Goal: Task Accomplishment & Management: Manage account settings

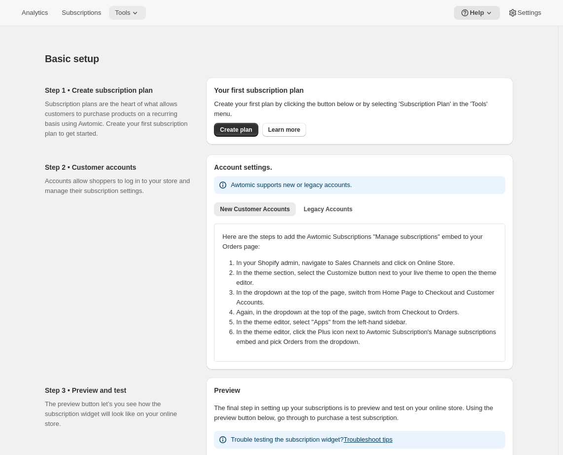
click at [130, 16] on span "Tools" at bounding box center [122, 13] width 15 height 8
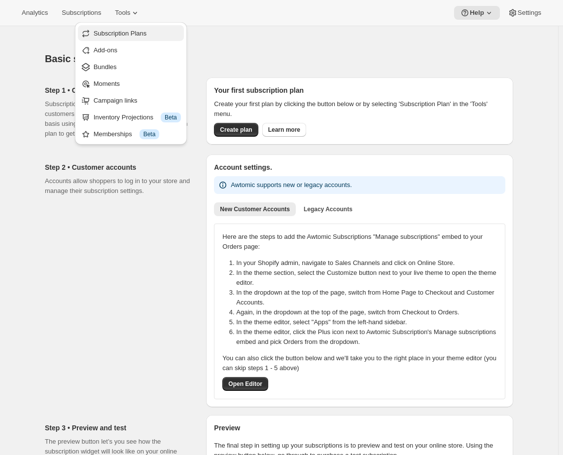
click at [129, 31] on span "Subscription Plans" at bounding box center [120, 33] width 53 height 7
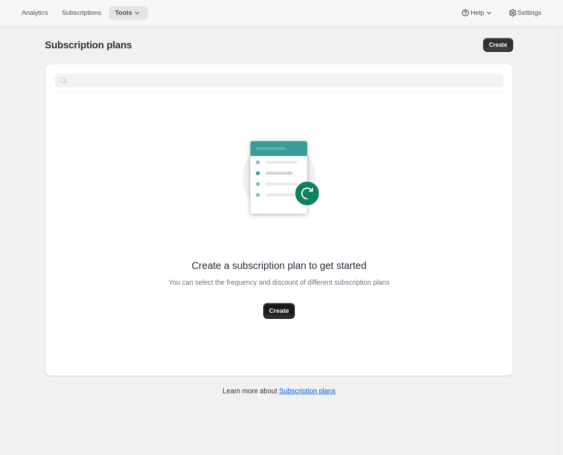
click at [288, 308] on span "Create" at bounding box center [279, 311] width 20 height 10
select select "WEEK"
select select "MONTH"
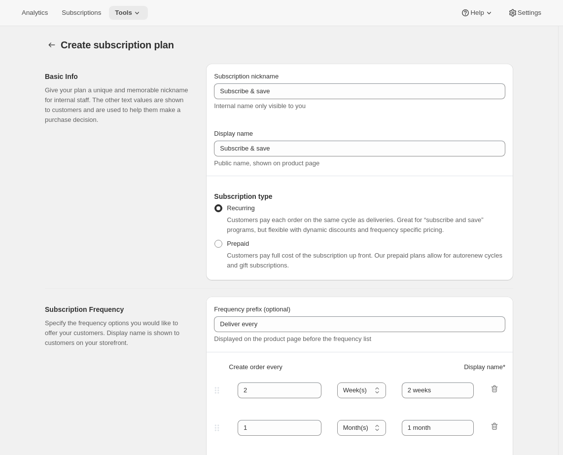
click at [126, 15] on span "Tools" at bounding box center [123, 13] width 17 height 8
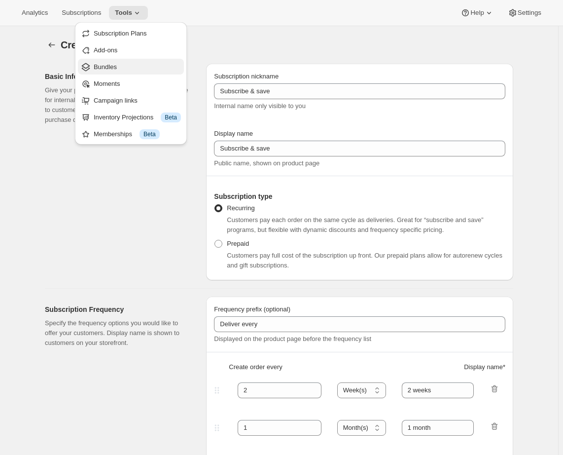
click at [123, 65] on span "Bundles" at bounding box center [137, 67] width 87 height 10
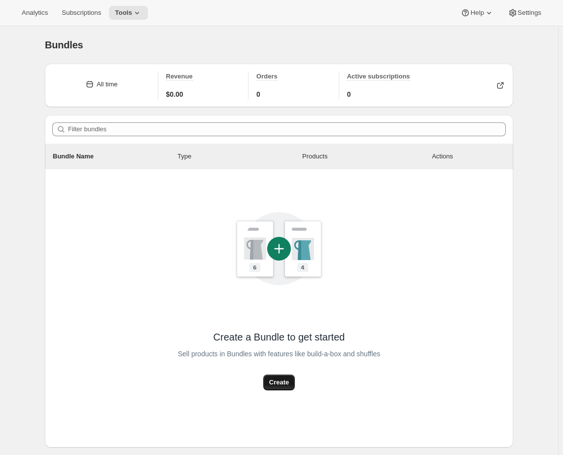
click at [276, 378] on span "Create" at bounding box center [279, 382] width 20 height 10
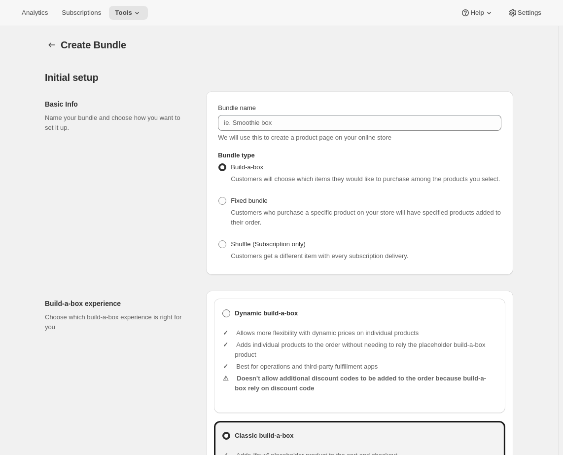
click at [265, 318] on b "Dynamic build-a-box" at bounding box center [266, 313] width 63 height 10
click at [223, 310] on input "Dynamic build-a-box" at bounding box center [222, 309] width 0 height 0
radio input "true"
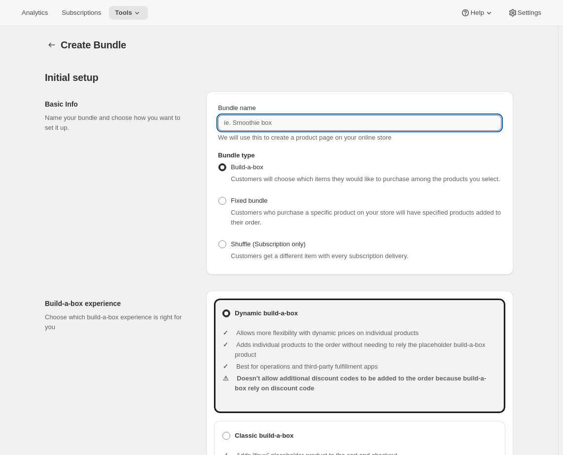
click at [245, 123] on input "Bundle name" at bounding box center [360, 123] width 284 height 16
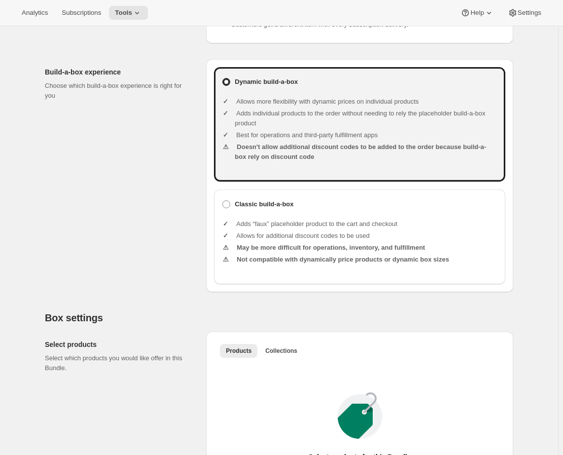
scroll to position [451, 0]
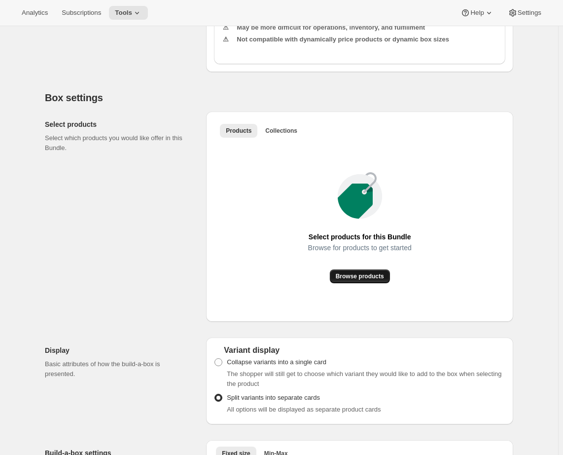
type input "Wine Club"
click at [370, 280] on button "Browse products" at bounding box center [360, 276] width 60 height 14
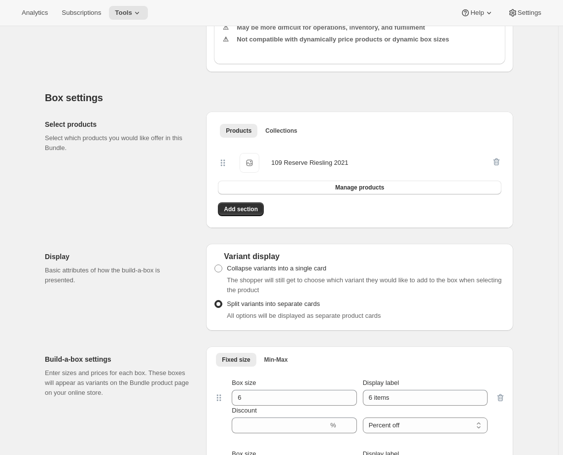
click at [123, 307] on div "Display Basic attributes of how the build-a-box is presented." at bounding box center [121, 287] width 153 height 87
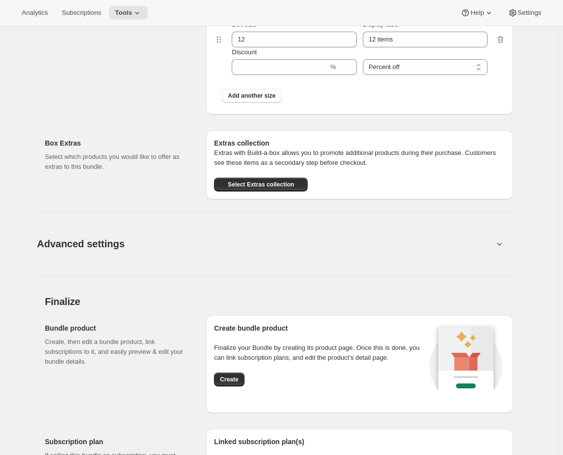
scroll to position [966, 0]
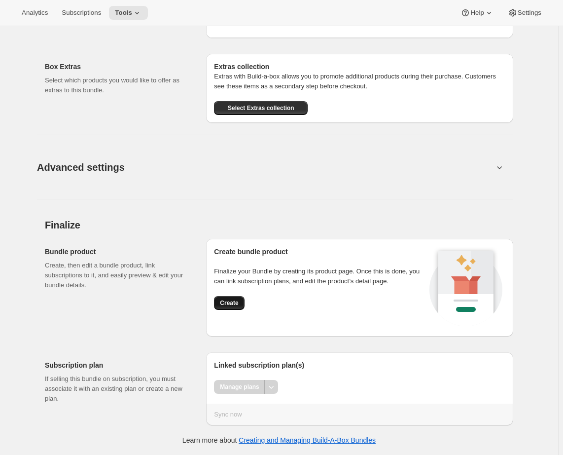
click at [230, 306] on span "Create" at bounding box center [229, 303] width 18 height 8
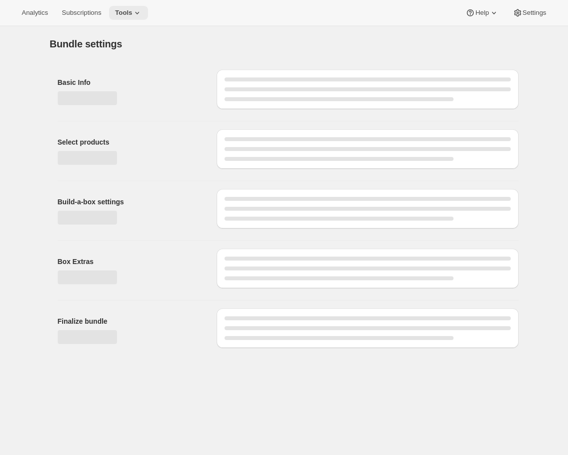
click at [136, 12] on icon at bounding box center [137, 13] width 10 height 10
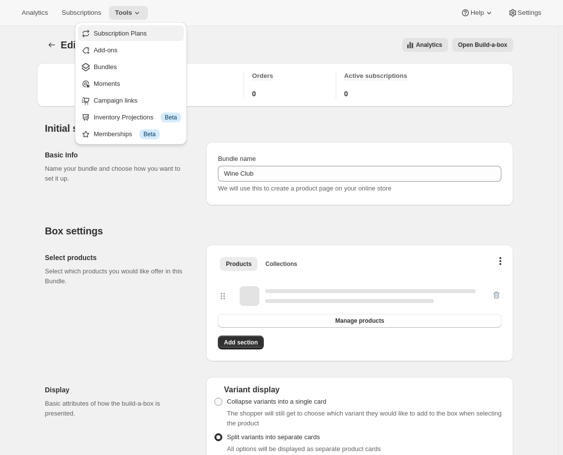
click at [130, 31] on span "Subscription Plans" at bounding box center [120, 33] width 53 height 7
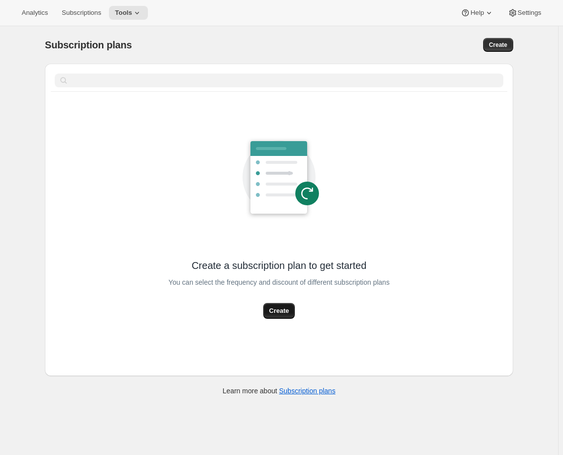
click at [279, 313] on span "Create" at bounding box center [279, 311] width 20 height 10
select select "WEEK"
select select "MONTH"
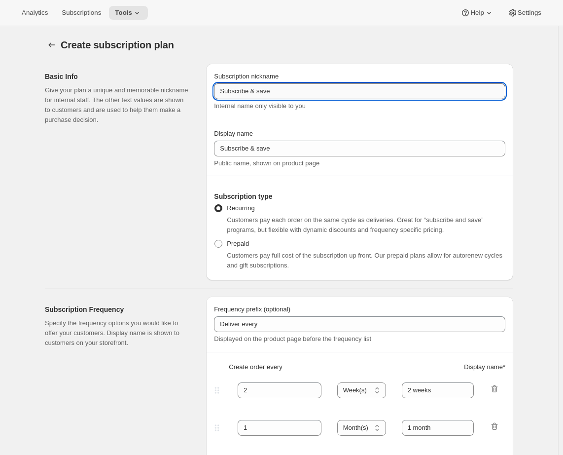
click at [248, 91] on input "Subscribe & save" at bounding box center [360, 91] width 292 height 16
type input "Wine Club"
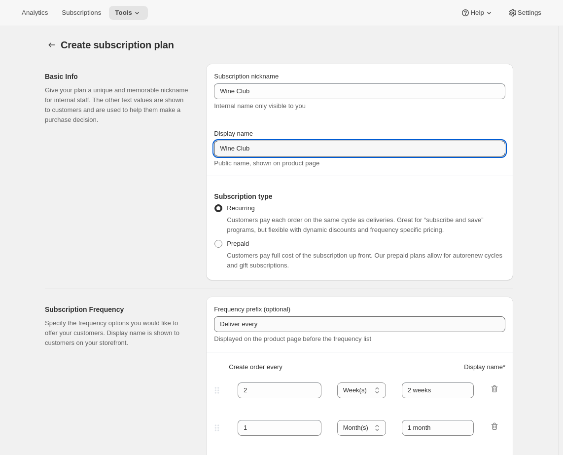
scroll to position [96, 0]
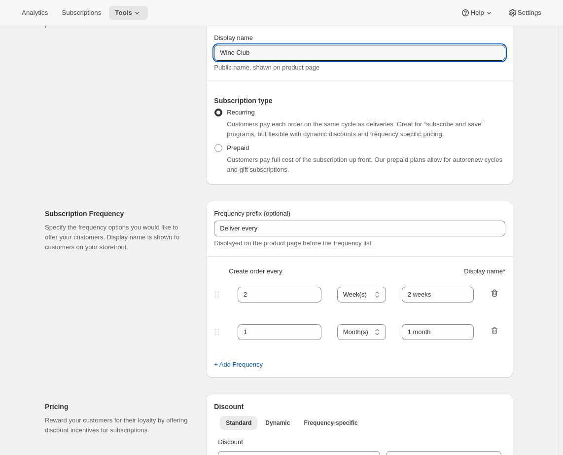
type input "Wine Club"
click at [496, 295] on icon "button" at bounding box center [495, 293] width 10 height 10
type input "1"
select select "MONTH"
type input "1 month"
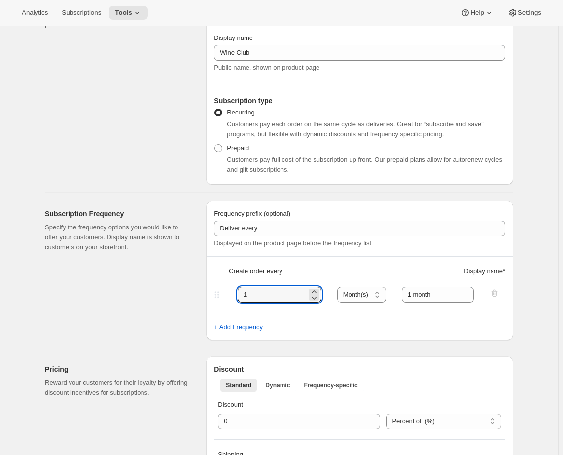
drag, startPoint x: 266, startPoint y: 291, endPoint x: 227, endPoint y: 293, distance: 39.0
click at [228, 293] on div "1 Day(s) Week(s) Month(s) Year(s) Month(s) 1 month" at bounding box center [356, 295] width 288 height 16
type input "3"
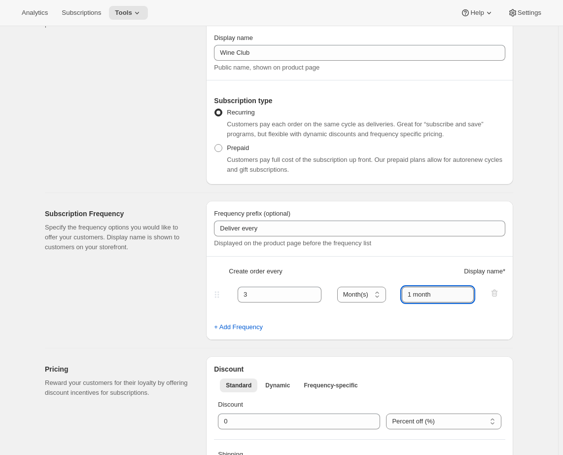
drag, startPoint x: 413, startPoint y: 295, endPoint x: 406, endPoint y: 296, distance: 7.2
click at [406, 295] on input "1 month" at bounding box center [438, 295] width 73 height 16
click at [451, 293] on input "3 month" at bounding box center [438, 295] width 73 height 16
type input "3 months"
click at [157, 315] on div "Subscription Frequency Specify the frequency options you would like to offer yo…" at bounding box center [121, 270] width 153 height 139
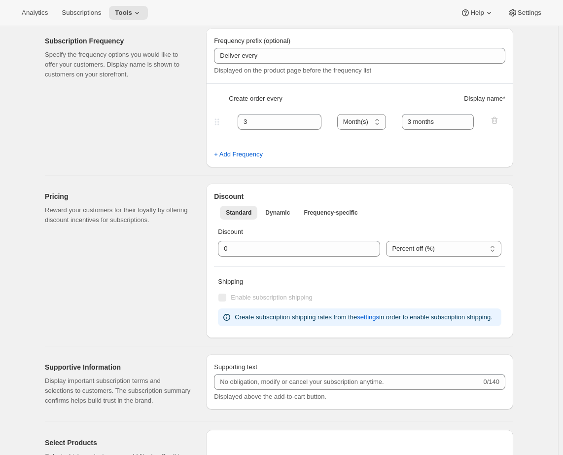
scroll to position [0, 0]
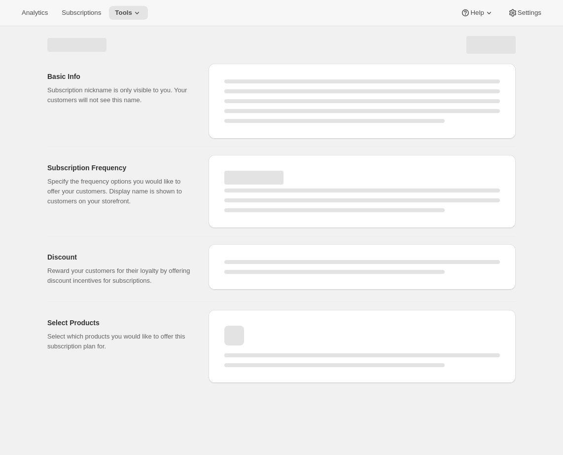
select select "WEEK"
select select "MONTH"
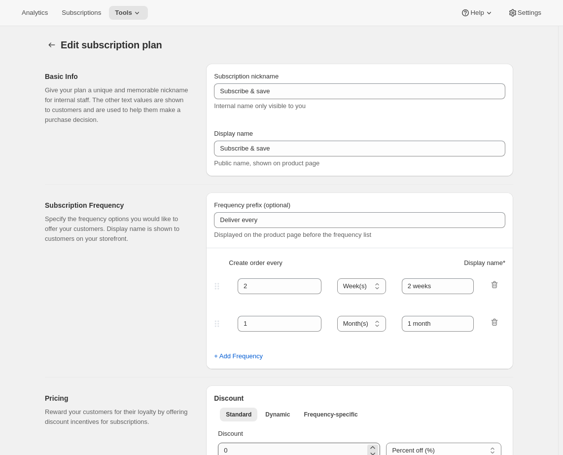
type input "Wine Club"
type input "3"
select select "MONTH"
type input "3 months"
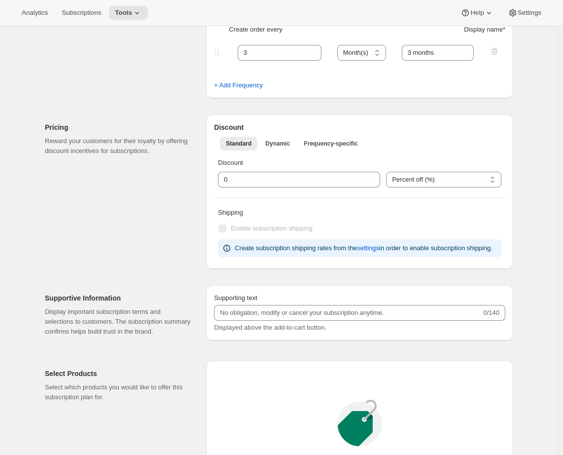
scroll to position [671, 0]
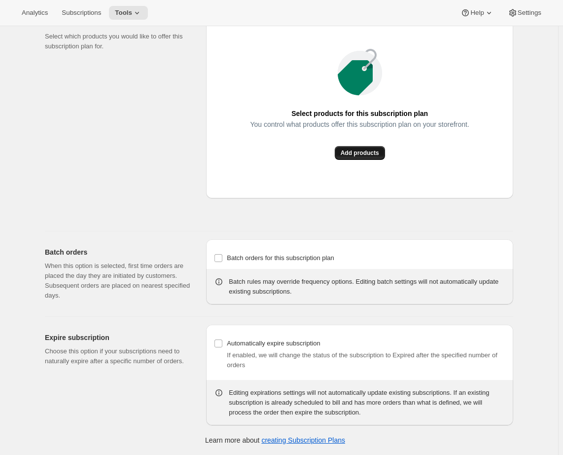
click at [369, 152] on span "Add products" at bounding box center [360, 153] width 38 height 8
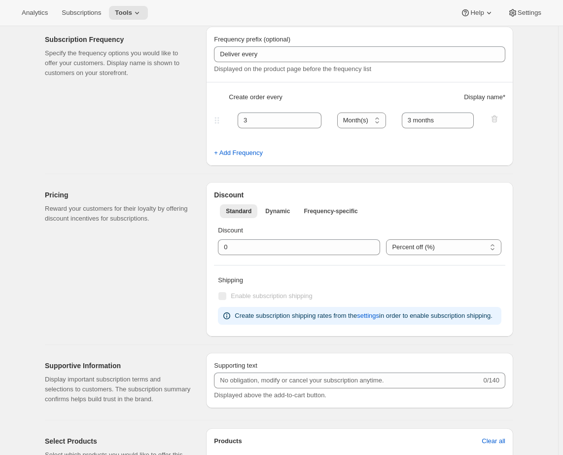
scroll to position [0, 0]
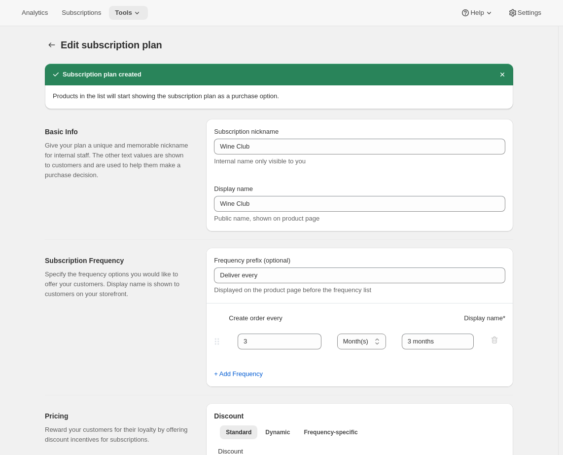
click at [142, 17] on icon at bounding box center [137, 13] width 10 height 10
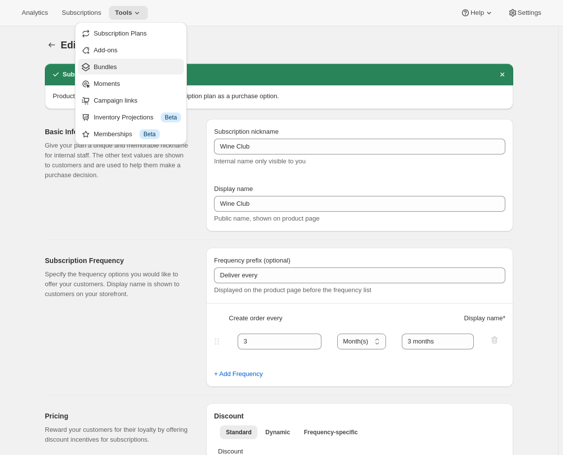
click at [133, 68] on span "Bundles" at bounding box center [137, 67] width 87 height 10
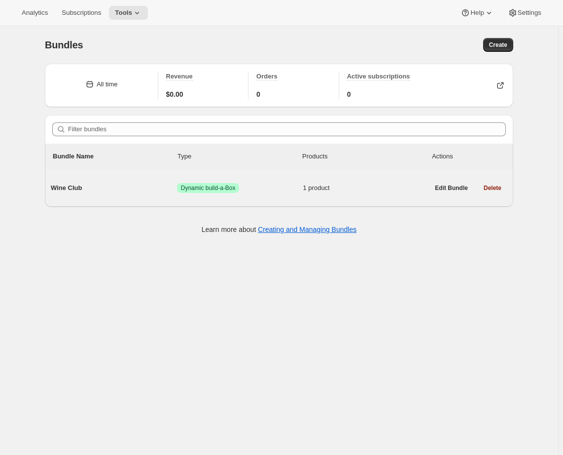
click at [141, 181] on div "Wine Club Success Dynamic build-a-Box 1 product" at bounding box center [240, 188] width 378 height 26
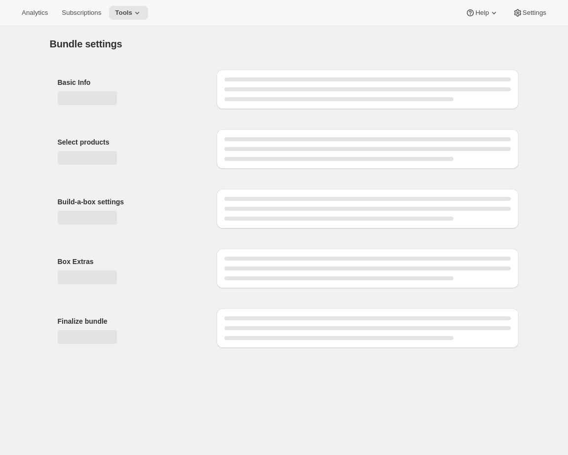
type input "Wine Club"
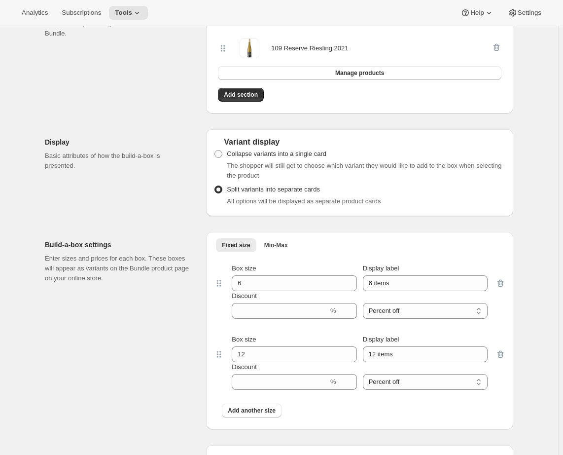
scroll to position [480, 0]
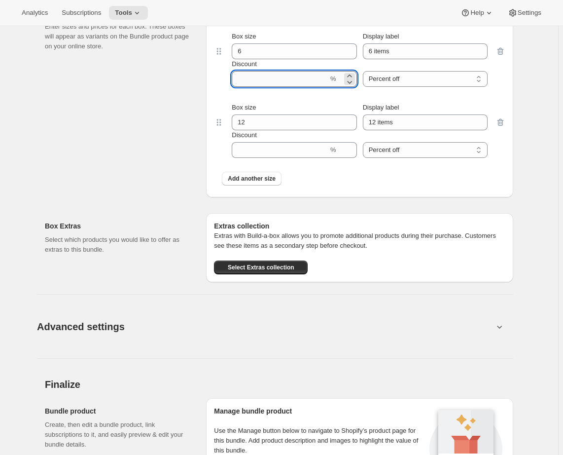
click at [273, 79] on input "Discount" at bounding box center [280, 79] width 97 height 16
type input "20"
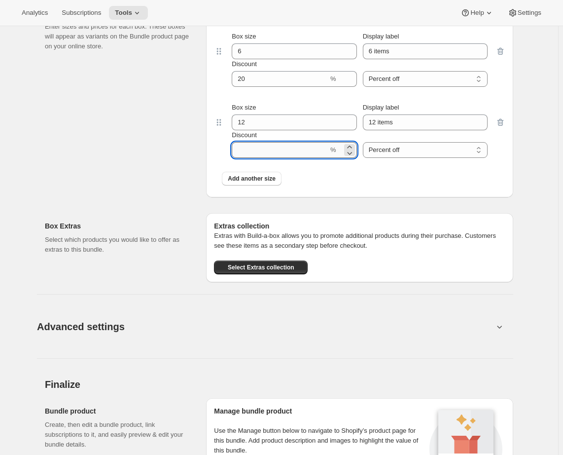
click at [298, 148] on input "Discount" at bounding box center [280, 150] width 97 height 16
type input "25"
click at [381, 53] on input "6 items" at bounding box center [425, 51] width 125 height 16
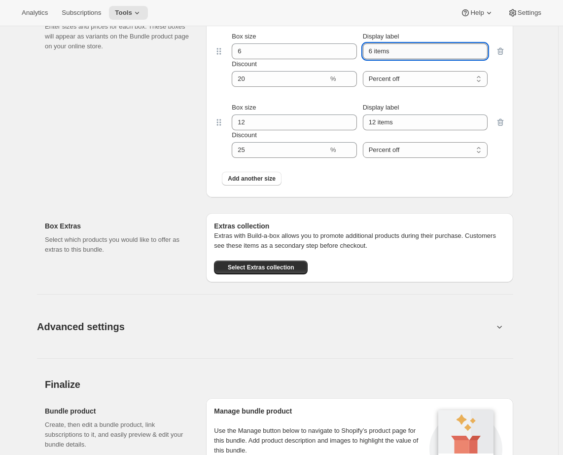
click at [381, 53] on input "6 items" at bounding box center [425, 51] width 125 height 16
type input "6 pack"
click at [384, 122] on input "12 items" at bounding box center [425, 122] width 125 height 16
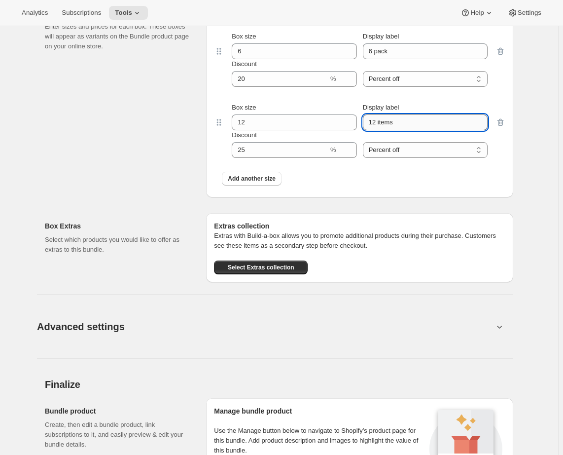
click at [384, 122] on input "12 items" at bounding box center [425, 122] width 125 height 16
type input "12 pack"
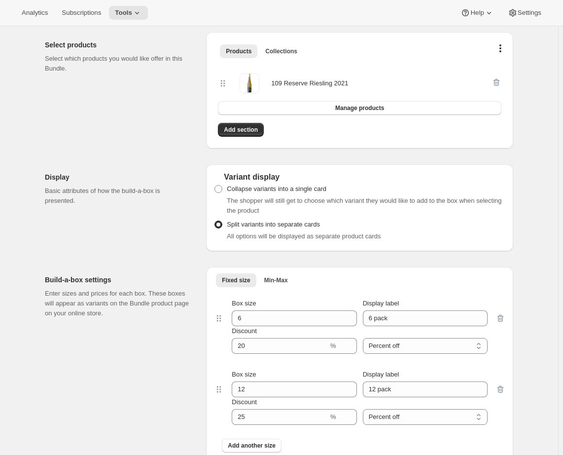
scroll to position [339, 0]
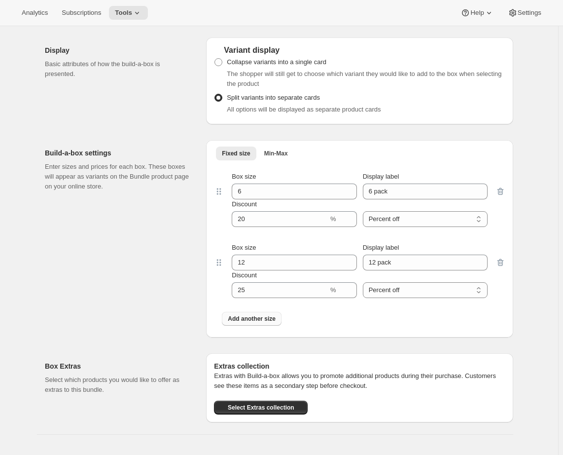
click at [266, 323] on button "Add another size" at bounding box center [252, 319] width 60 height 14
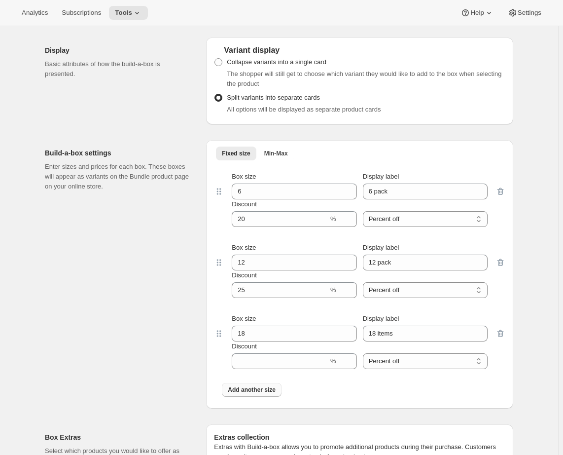
click at [258, 388] on span "Add another size" at bounding box center [252, 390] width 48 height 8
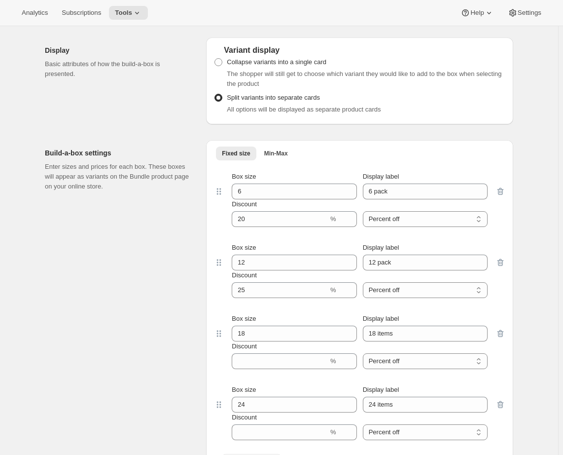
scroll to position [422, 0]
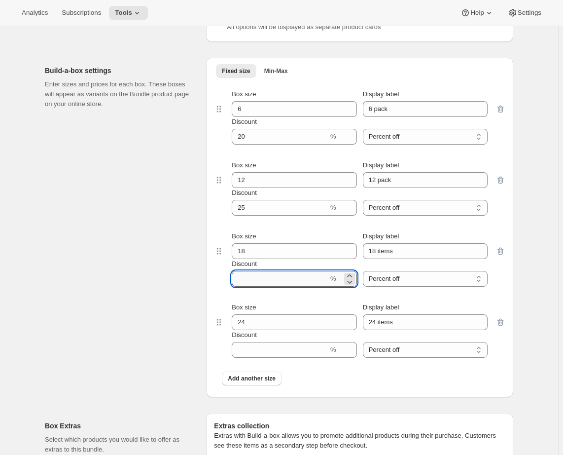
click at [259, 285] on input "Discount" at bounding box center [280, 279] width 97 height 16
type input "25"
click at [252, 355] on input "Discount" at bounding box center [280, 350] width 97 height 16
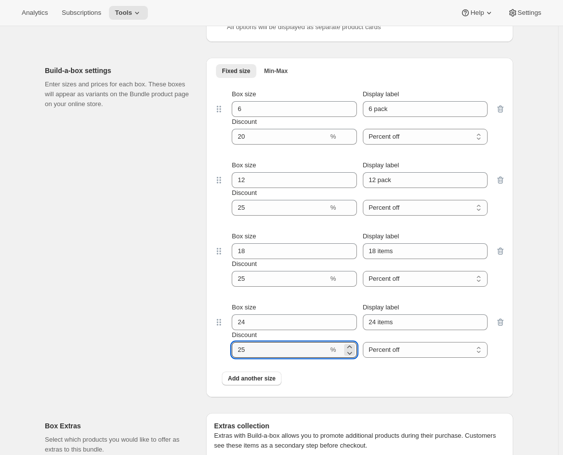
type input "25"
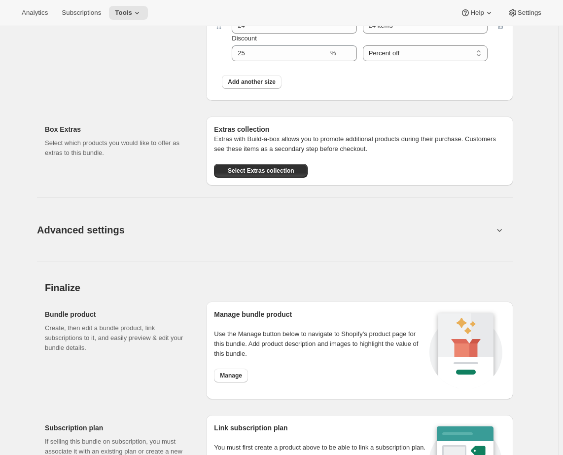
scroll to position [818, 0]
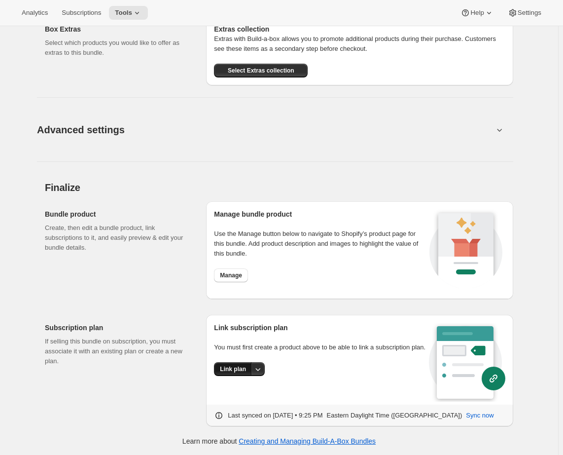
click at [243, 373] on span "Link plan" at bounding box center [233, 369] width 26 height 8
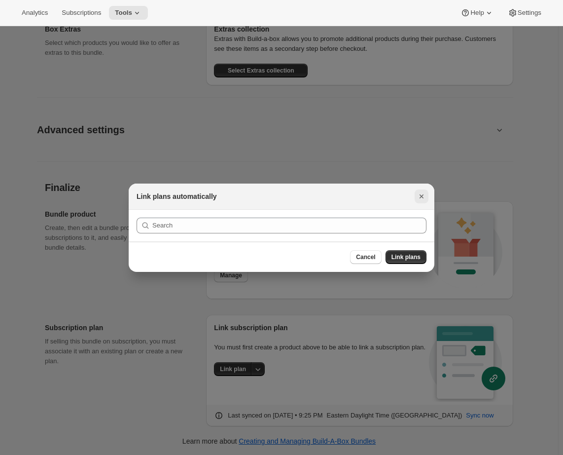
click at [423, 196] on icon "Close" at bounding box center [422, 196] width 10 height 10
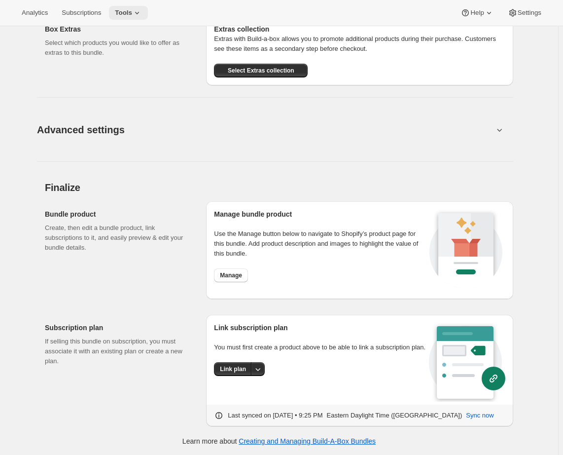
click at [142, 16] on icon at bounding box center [137, 13] width 10 height 10
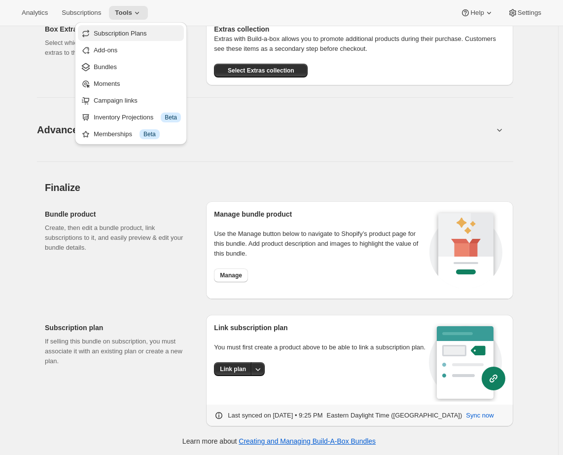
click at [141, 30] on span "Subscription Plans" at bounding box center [120, 33] width 53 height 7
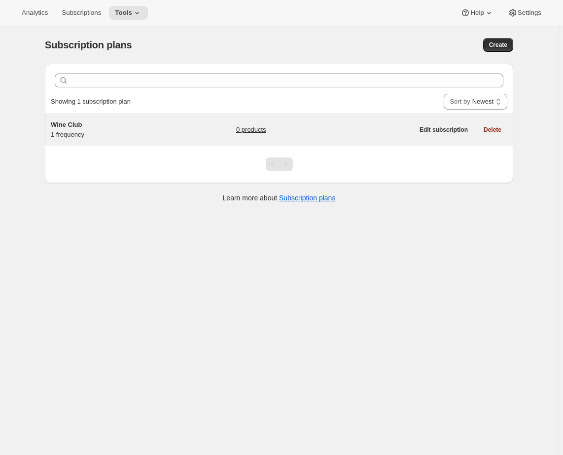
click at [160, 120] on h5 "Wine Club" at bounding box center [112, 125] width 123 height 10
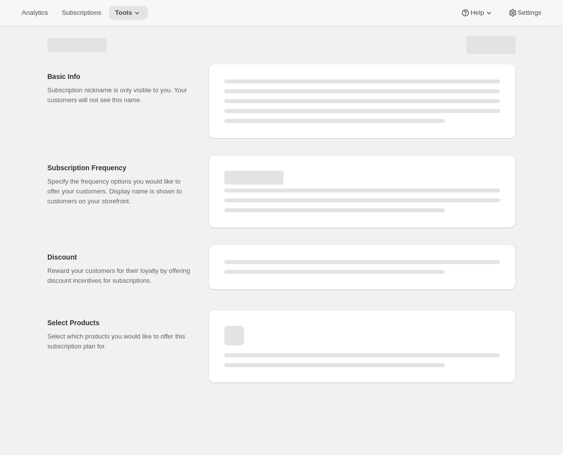
select select "WEEK"
select select "MONTH"
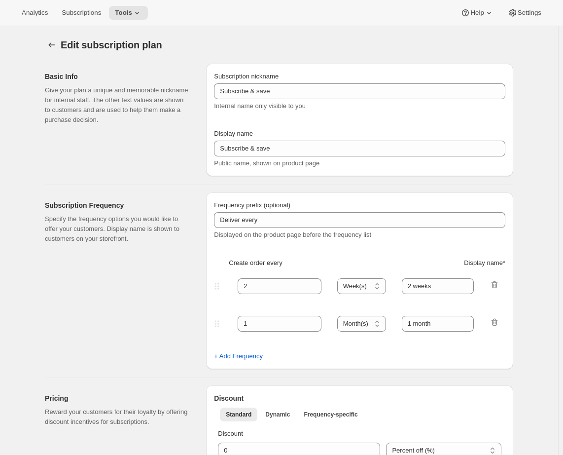
type input "Wine Club"
type input "3"
select select "MONTH"
type input "3 months"
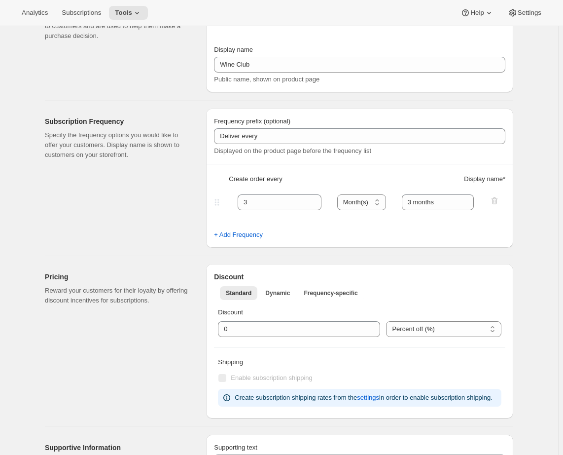
scroll to position [165, 0]
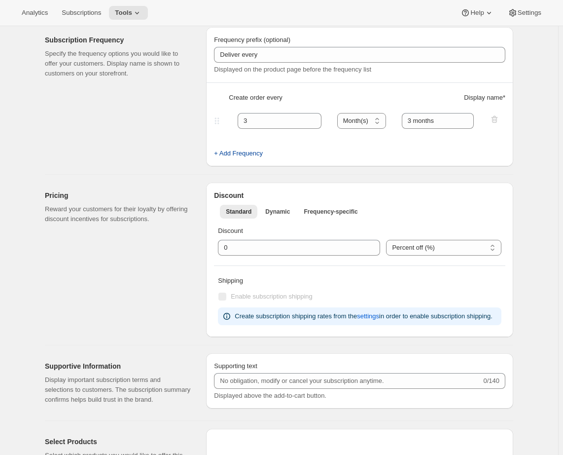
click at [258, 152] on span "+ Add Frequency" at bounding box center [238, 153] width 49 height 10
select select "MONTH"
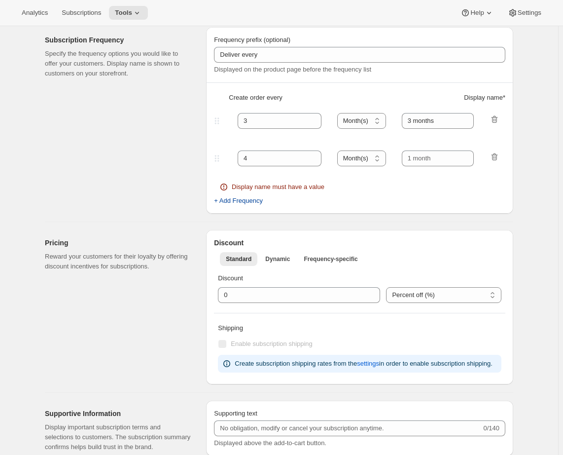
click at [257, 202] on span "+ Add Frequency" at bounding box center [238, 201] width 49 height 10
select select "MONTH"
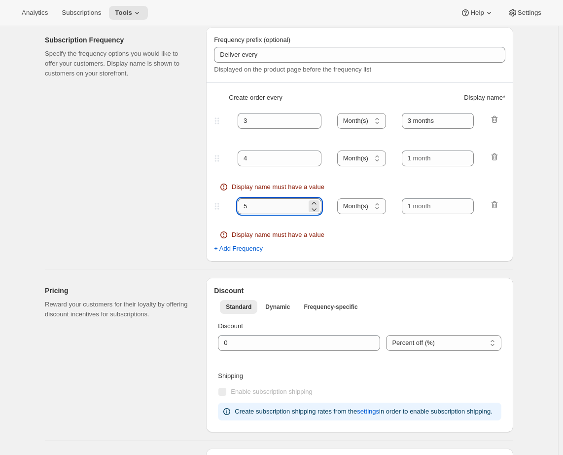
drag, startPoint x: 255, startPoint y: 205, endPoint x: 241, endPoint y: 206, distance: 13.8
click at [241, 206] on input "5" at bounding box center [272, 206] width 69 height 16
type input "6"
click at [245, 248] on span "+ Add Frequency" at bounding box center [238, 249] width 49 height 10
select select "MONTH"
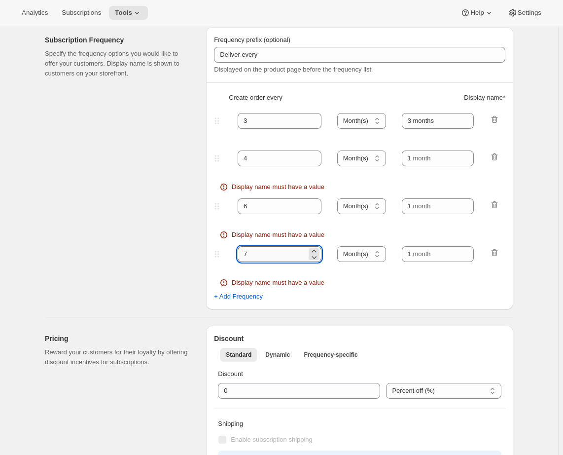
drag, startPoint x: 253, startPoint y: 255, endPoint x: 241, endPoint y: 253, distance: 11.9
click at [241, 253] on input "7" at bounding box center [272, 254] width 69 height 16
type input "12"
click at [430, 126] on input "3 months" at bounding box center [438, 121] width 73 height 16
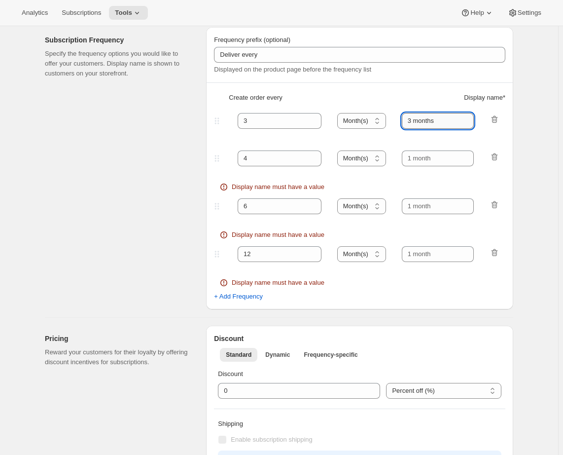
click at [430, 126] on input "3 months" at bounding box center [438, 121] width 73 height 16
click at [418, 156] on input "text" at bounding box center [438, 158] width 73 height 16
paste input "3 months"
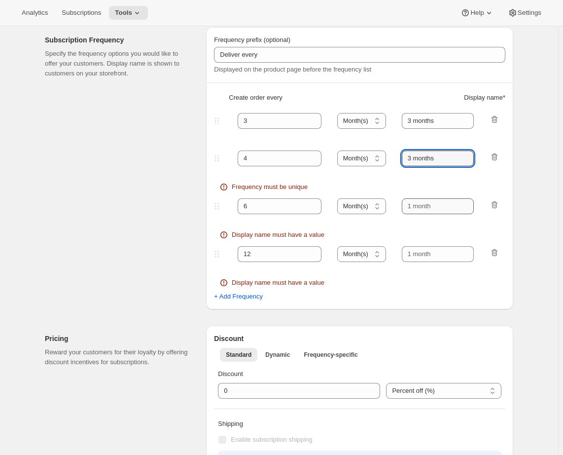
type input "3 months"
click at [413, 212] on input "text" at bounding box center [438, 206] width 73 height 16
paste input "3 months"
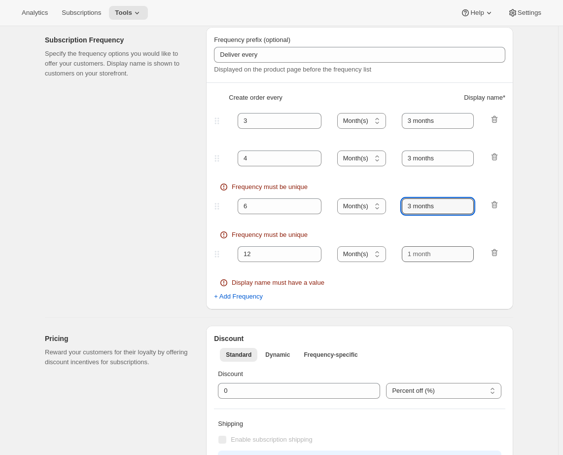
type input "3 months"
click at [423, 255] on input "text" at bounding box center [438, 254] width 73 height 16
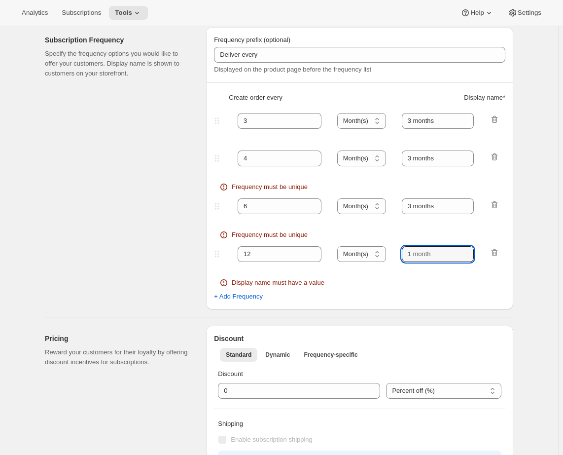
paste input "3 months"
type input "3 months"
drag, startPoint x: 413, startPoint y: 157, endPoint x: 406, endPoint y: 158, distance: 7.4
click at [406, 158] on input "3 months" at bounding box center [438, 158] width 73 height 16
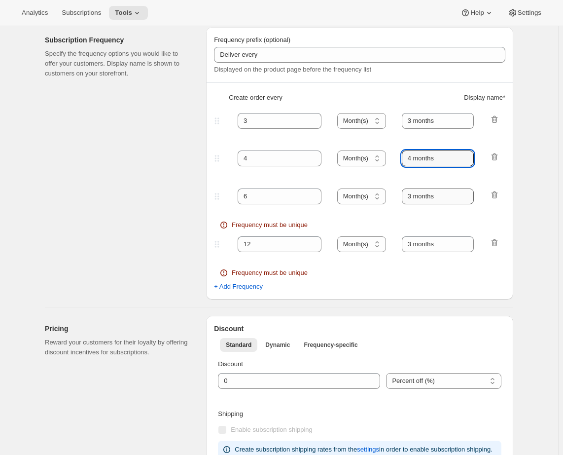
type input "4 months"
drag, startPoint x: 413, startPoint y: 197, endPoint x: 406, endPoint y: 197, distance: 7.4
click at [406, 197] on input "3 months" at bounding box center [438, 196] width 73 height 16
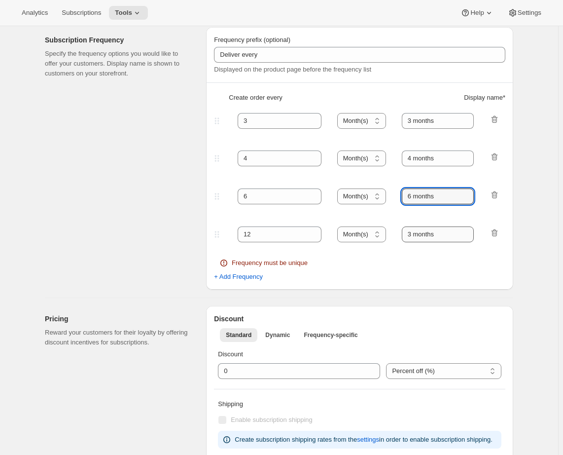
type input "6 months"
drag, startPoint x: 415, startPoint y: 236, endPoint x: 404, endPoint y: 236, distance: 10.9
click at [404, 236] on div "12 Day(s) Week(s) Month(s) Year(s) Month(s) 3 months" at bounding box center [356, 234] width 288 height 16
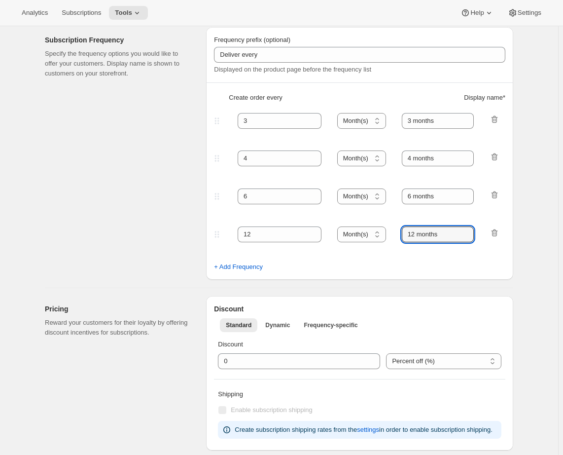
type input "12 months"
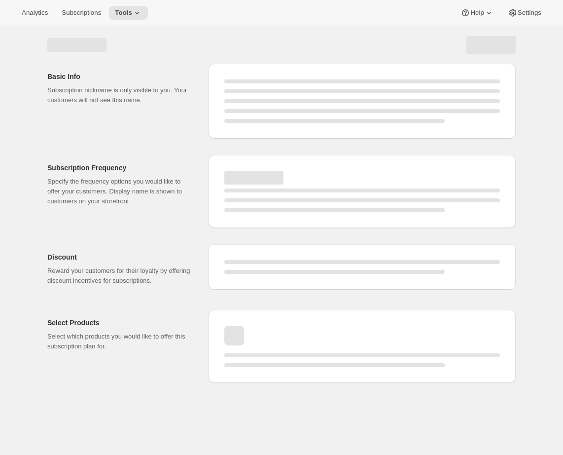
scroll to position [0, 0]
select select "MONTH"
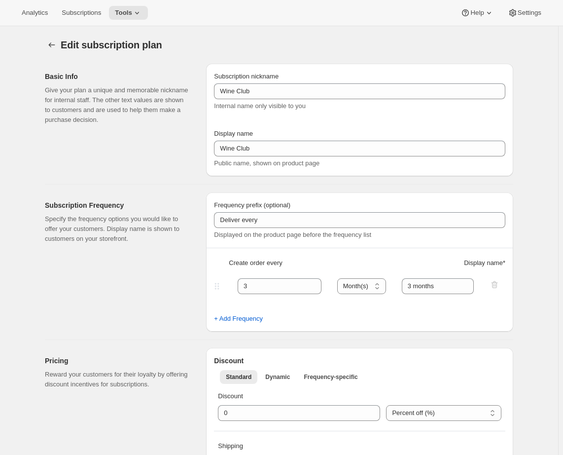
select select "MONTH"
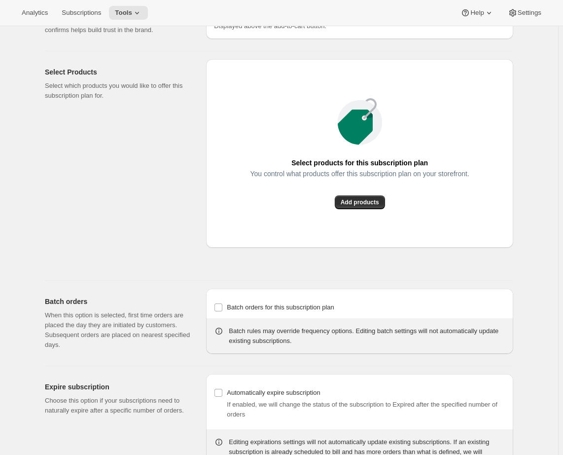
scroll to position [795, 0]
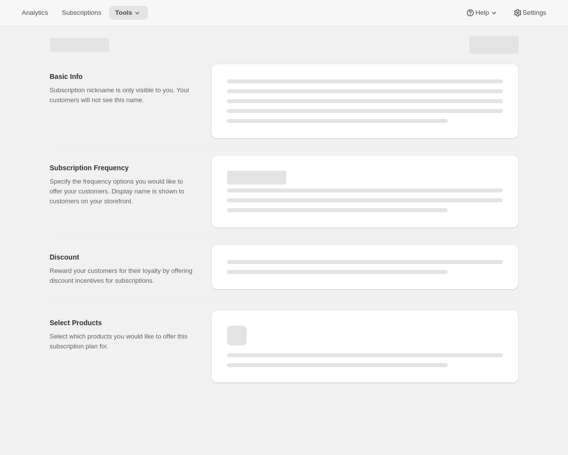
select select "WEEK"
select select "MONTH"
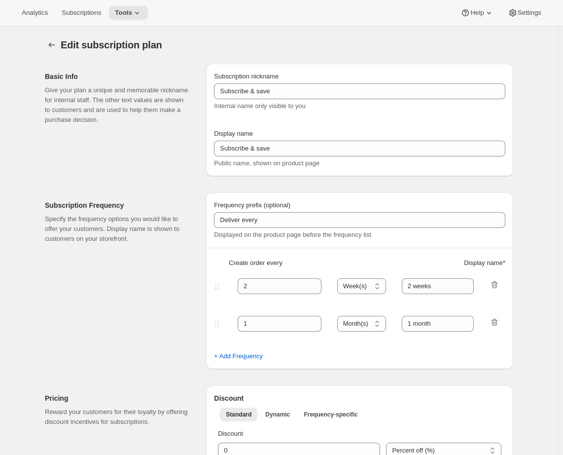
type input "Wine Club"
type input "3"
select select "MONTH"
type input "3 months"
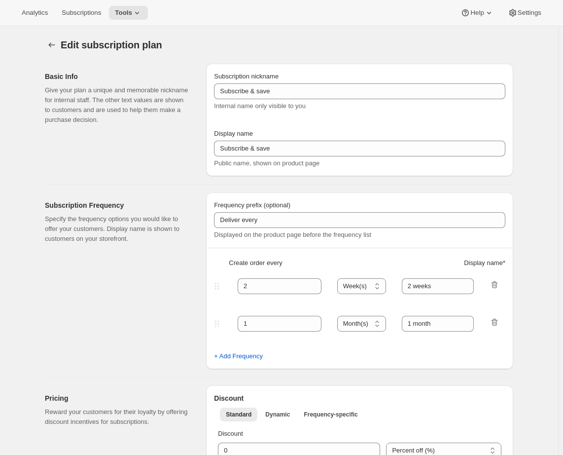
type input "4"
type input "4 months"
select select "MONTH"
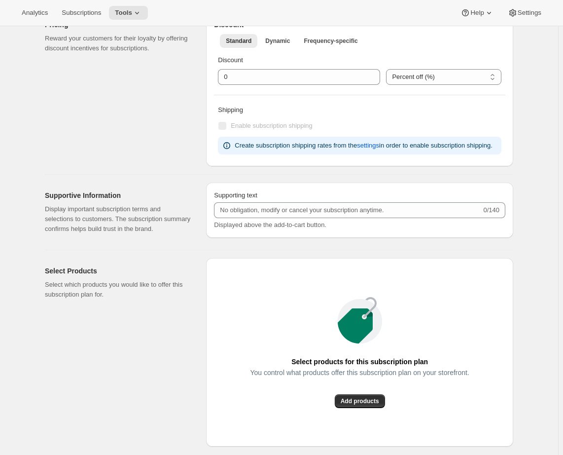
scroll to position [698, 0]
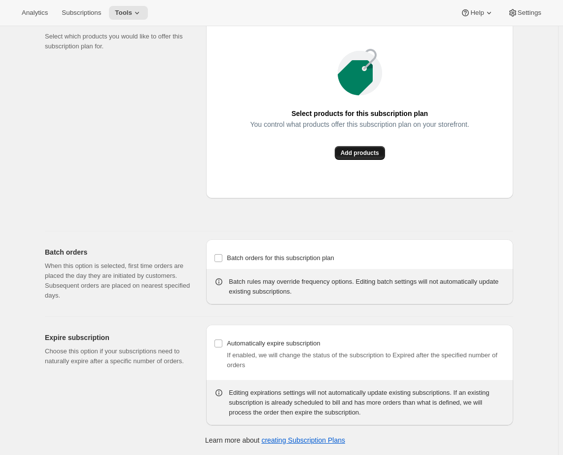
click at [369, 160] on button "Add products" at bounding box center [360, 153] width 50 height 14
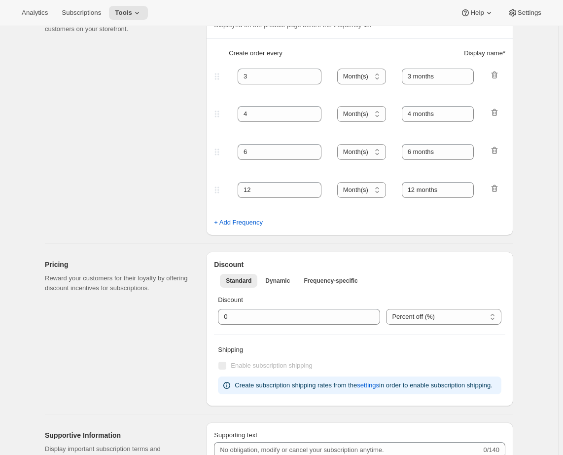
scroll to position [0, 0]
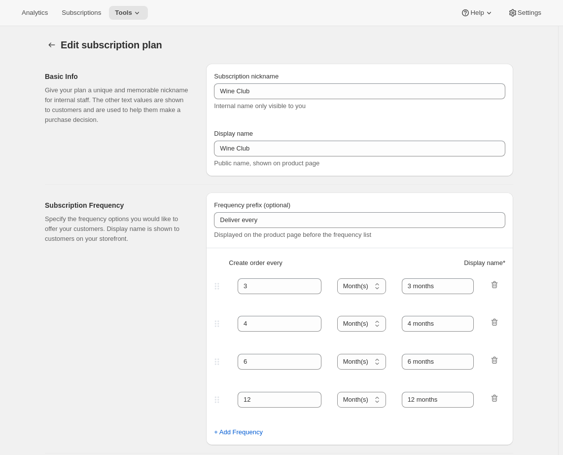
click at [132, 20] on div "Analytics Subscriptions Tools Help Settings" at bounding box center [281, 13] width 563 height 26
click at [132, 16] on span "Tools" at bounding box center [123, 13] width 17 height 8
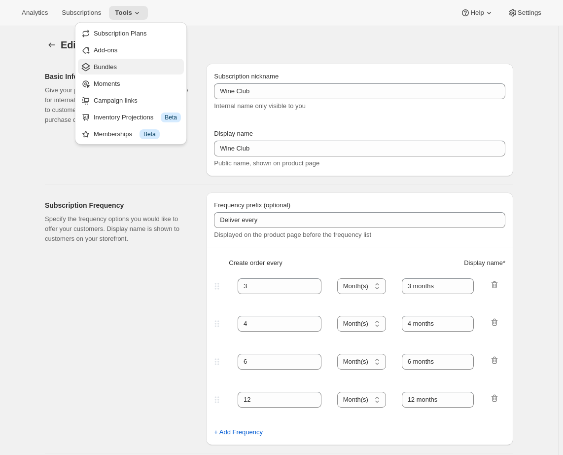
click at [125, 70] on span "Bundles" at bounding box center [137, 67] width 87 height 10
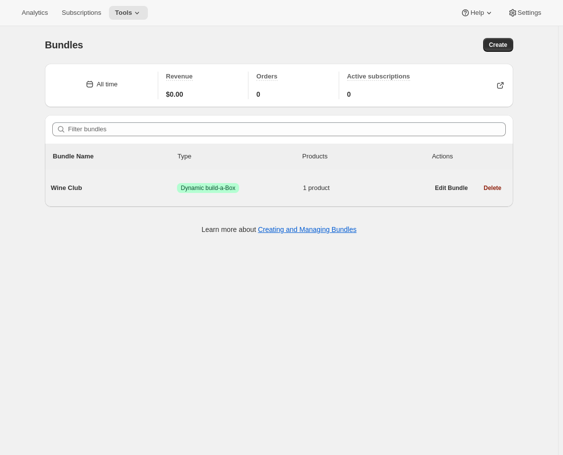
click at [114, 186] on span "Wine Club" at bounding box center [114, 188] width 126 height 10
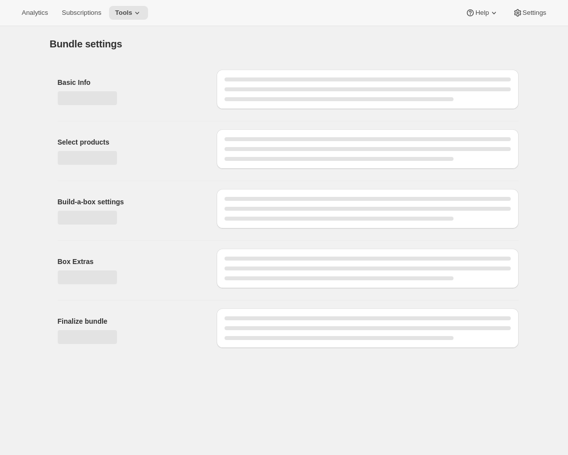
type input "Wine Club"
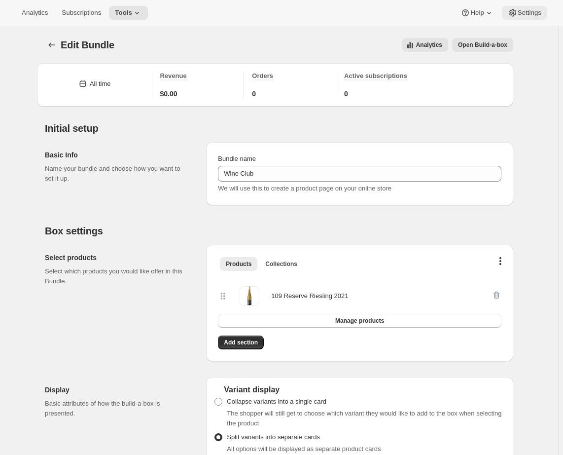
click at [520, 19] on button "Settings" at bounding box center [524, 13] width 45 height 14
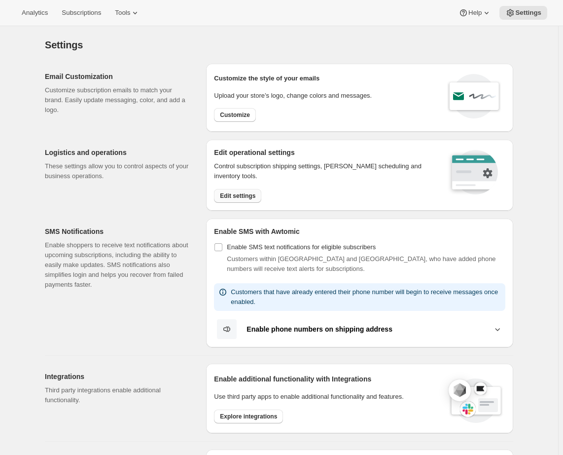
click at [233, 196] on span "Edit settings" at bounding box center [238, 196] width 36 height 8
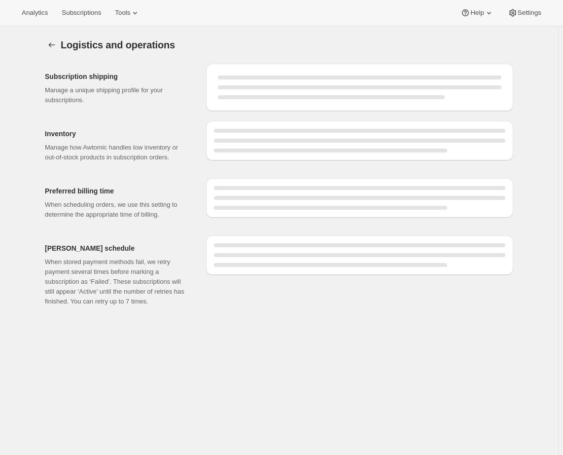
select select "DAY"
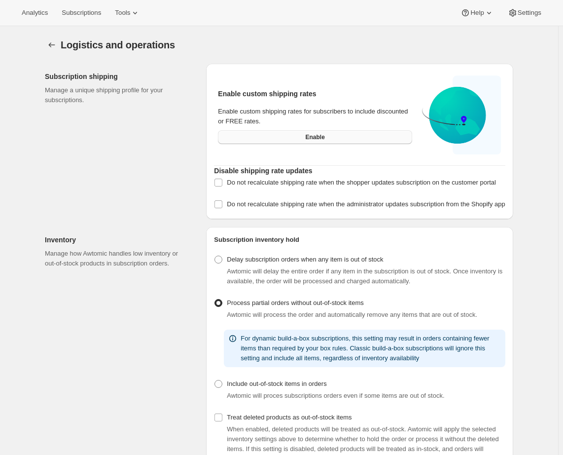
click at [267, 140] on button "Enable" at bounding box center [315, 137] width 194 height 14
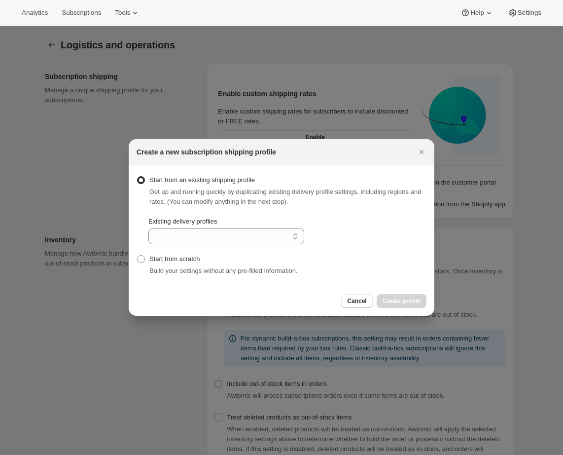
select select "gid://shopify/DeliveryProfile/87004905515"
click at [148, 259] on label "Start from scratch" at bounding box center [169, 259] width 64 height 14
click at [138, 256] on input "Start from scratch" at bounding box center [137, 255] width 0 height 0
radio input "true"
click at [402, 299] on span "Create profile" at bounding box center [402, 301] width 38 height 8
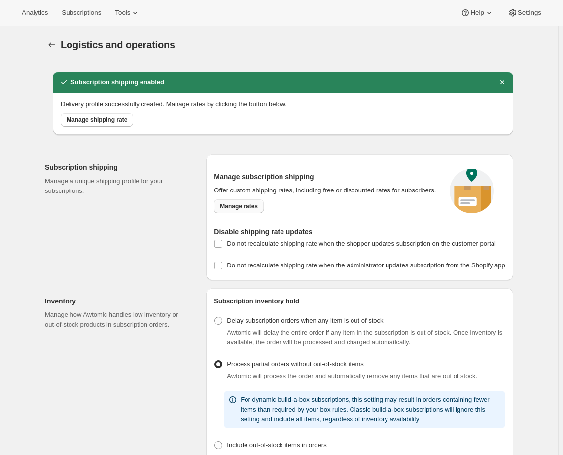
click at [245, 209] on span "Manage rates" at bounding box center [239, 206] width 38 height 8
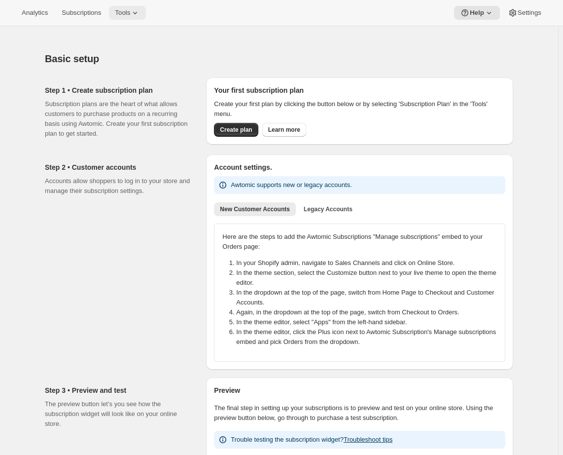
click at [135, 17] on button "Tools" at bounding box center [127, 13] width 37 height 14
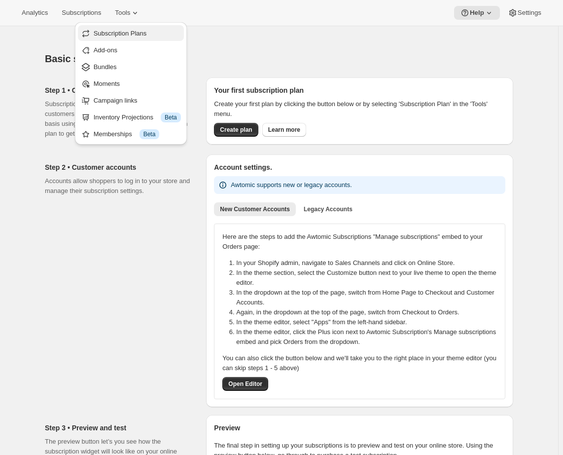
click at [133, 31] on span "Subscription Plans" at bounding box center [120, 33] width 53 height 7
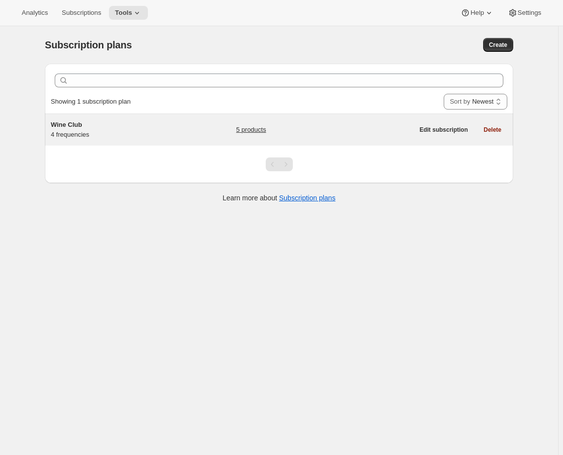
click at [150, 126] on h5 "Wine Club" at bounding box center [112, 125] width 123 height 10
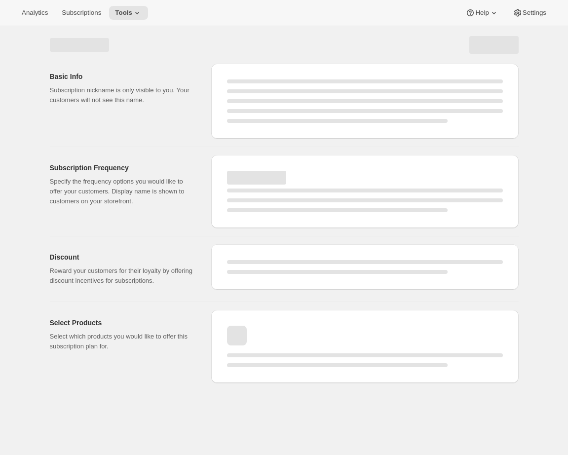
select select "WEEK"
select select "MONTH"
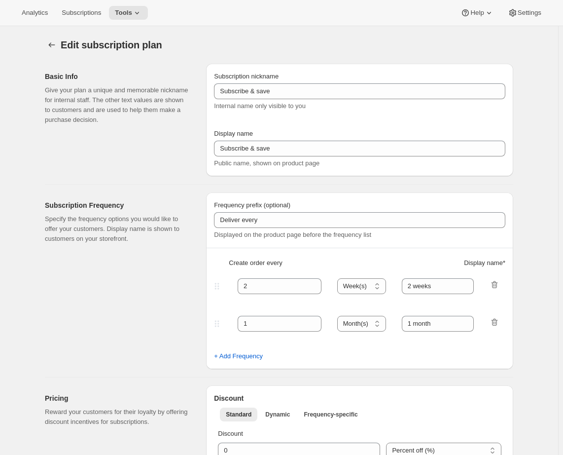
type input "Wine Club"
type input "3"
select select "MONTH"
type input "3 months"
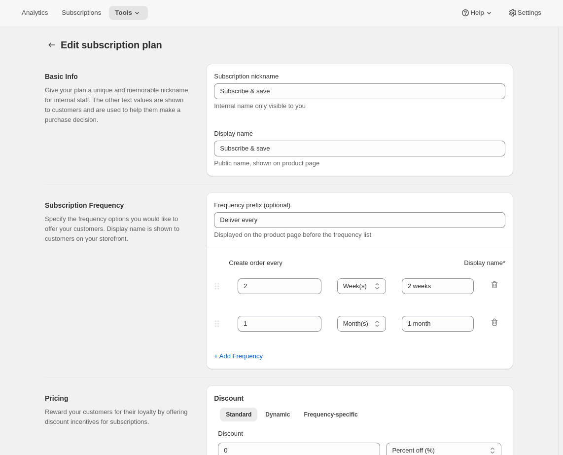
type input "4"
type input "4 months"
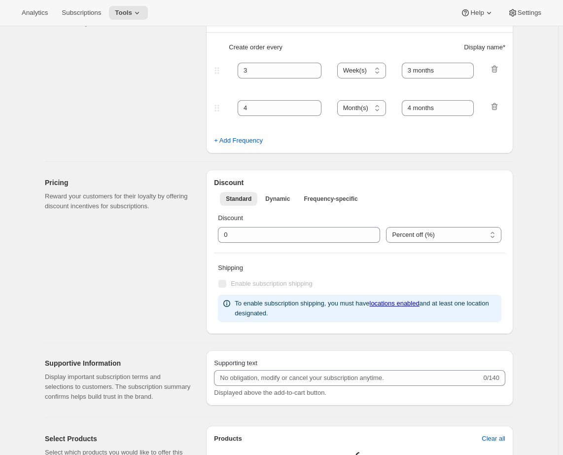
select select "MONTH"
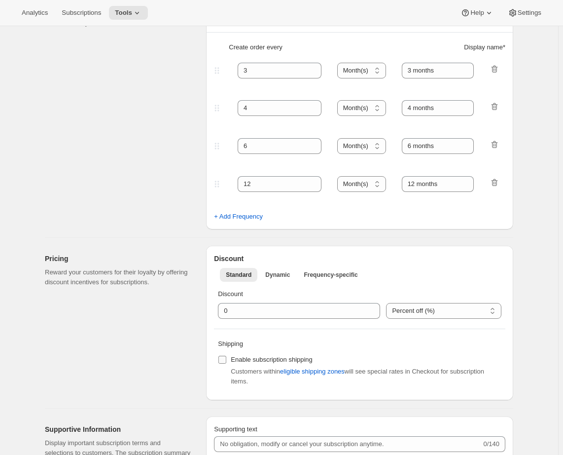
click at [235, 360] on span "Enable subscription shipping" at bounding box center [272, 359] width 82 height 7
click at [226, 360] on input "Enable subscription shipping" at bounding box center [223, 360] width 8 height 8
checkbox input "true"
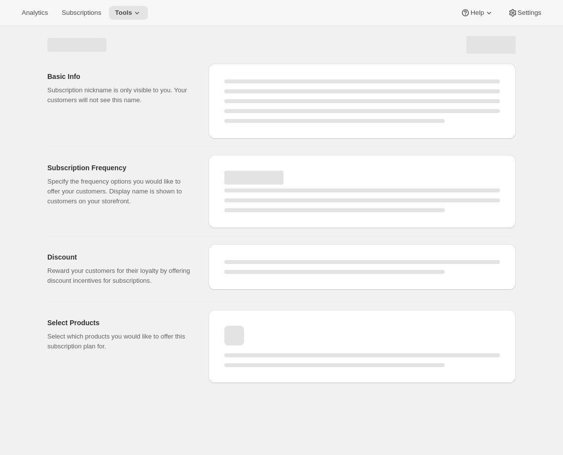
scroll to position [0, 0]
select select "MONTH"
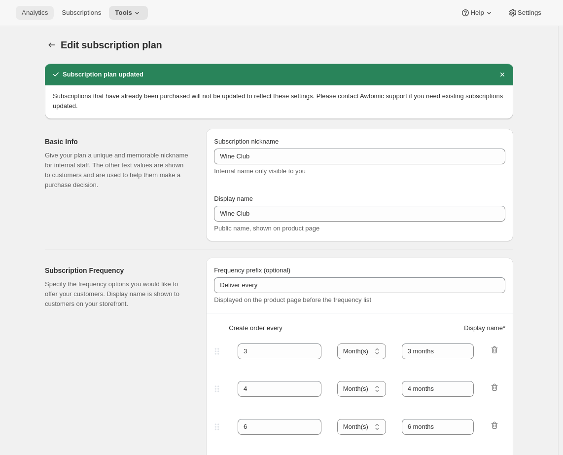
click at [18, 14] on button "Analytics" at bounding box center [35, 13] width 38 height 14
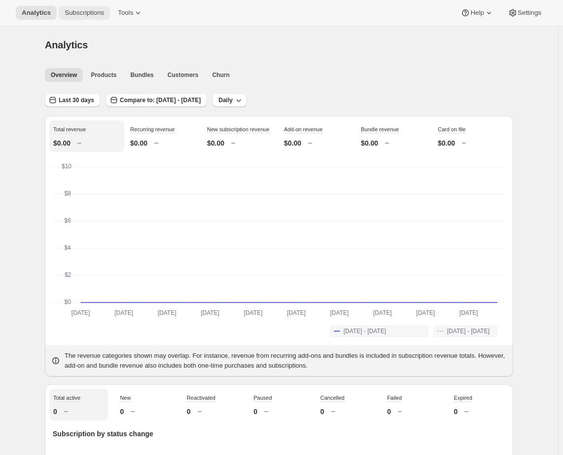
click at [78, 14] on span "Subscriptions" at bounding box center [84, 13] width 39 height 8
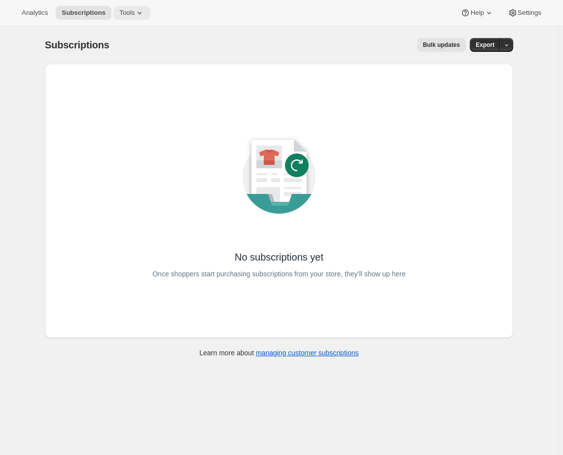
click at [133, 14] on span "Tools" at bounding box center [126, 13] width 15 height 8
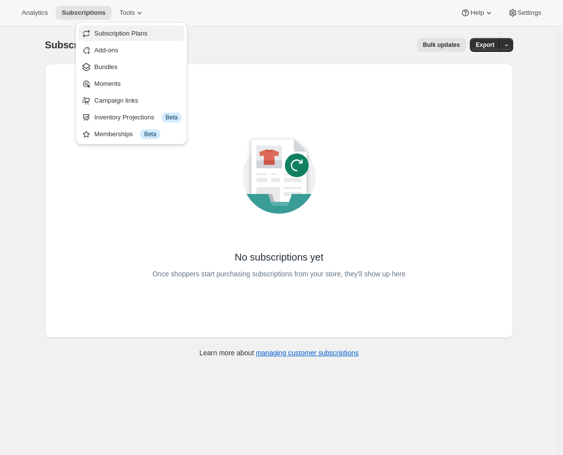
click at [129, 34] on span "Subscription Plans" at bounding box center [120, 33] width 53 height 7
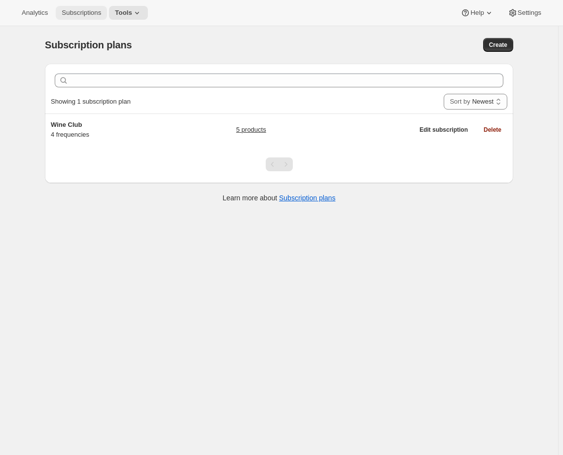
click at [97, 9] on span "Subscriptions" at bounding box center [81, 13] width 39 height 8
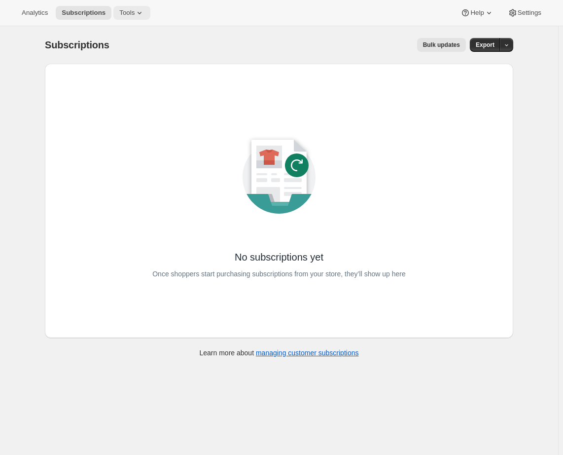
click at [128, 9] on span "Tools" at bounding box center [126, 13] width 15 height 8
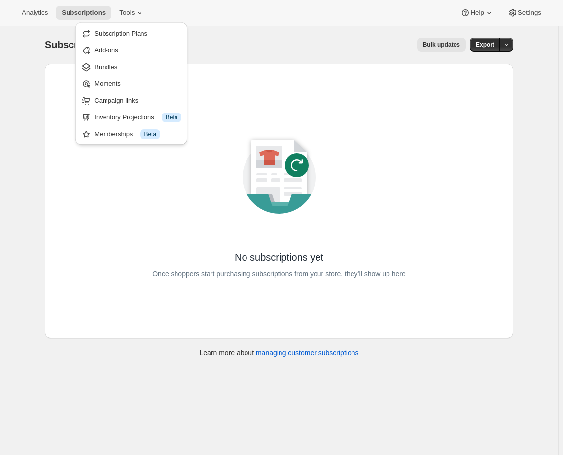
click at [259, 27] on div "Subscriptions. This page is ready Subscriptions Bulk updates More actions Bulk …" at bounding box center [279, 44] width 469 height 37
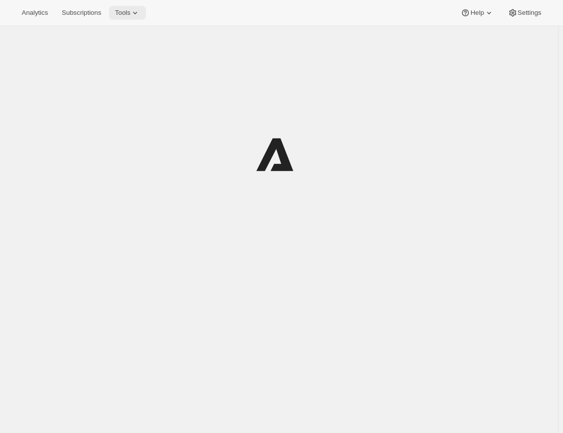
click at [130, 11] on span "Tools" at bounding box center [122, 13] width 15 height 8
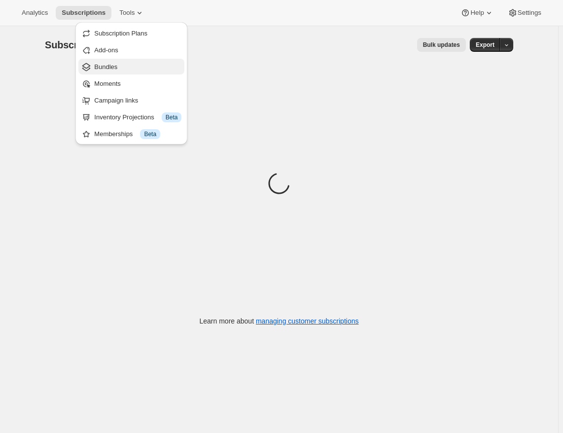
click at [116, 66] on span "Bundles" at bounding box center [105, 66] width 23 height 7
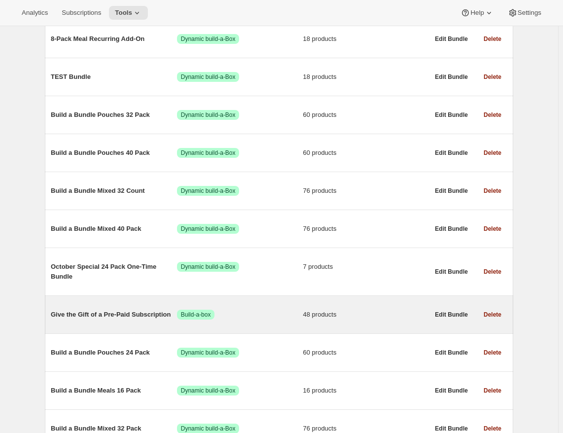
scroll to position [262, 0]
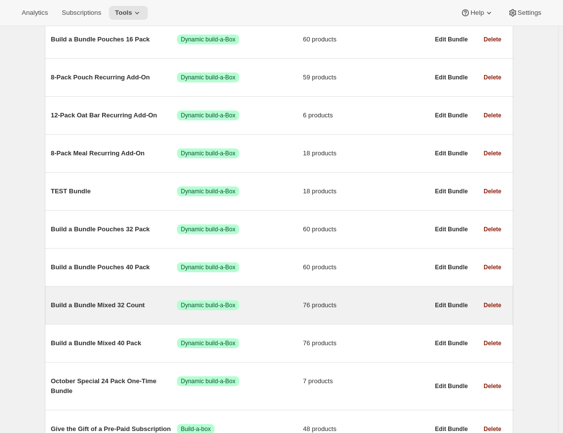
click at [88, 311] on div "Build a Bundle Mixed 32 Count Success Dynamic build-a-Box 76 products" at bounding box center [240, 306] width 378 height 26
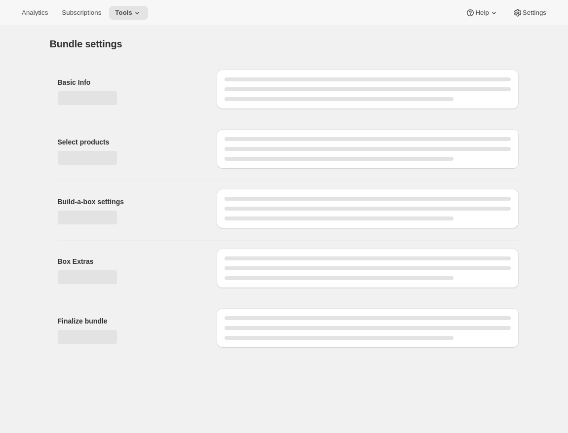
type input "Build a Bundle Mixed 32 Count"
checkbox input "true"
select select "MINIMUM"
type input "Select at least 8 meals"
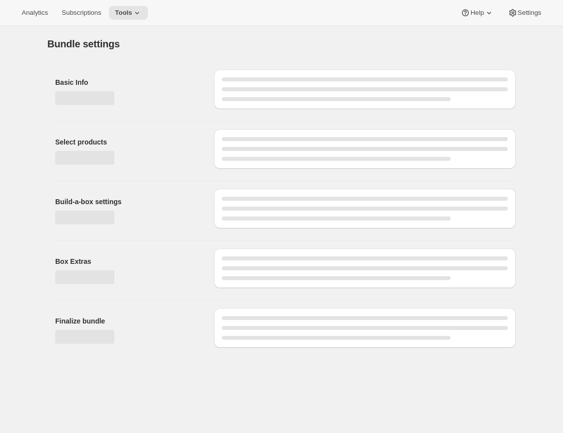
select select "gid://shopify/ProductVariant/41182055432274_6321b5ac-0d1c-4f8d-8ffe-6193e28b69b8"
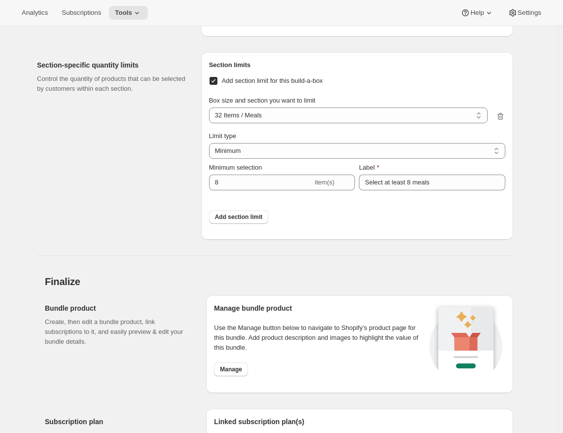
scroll to position [4297, 0]
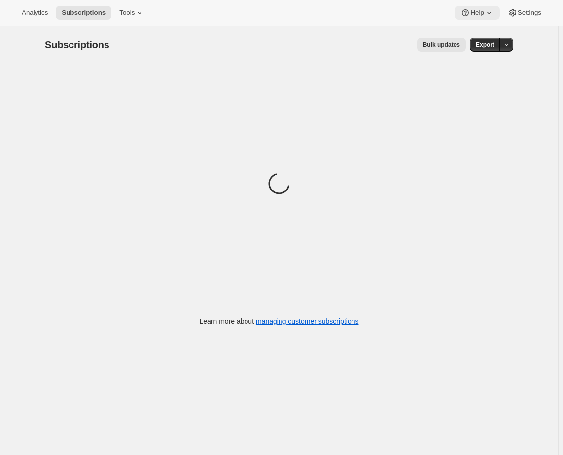
click at [481, 16] on span "Help" at bounding box center [477, 13] width 13 height 8
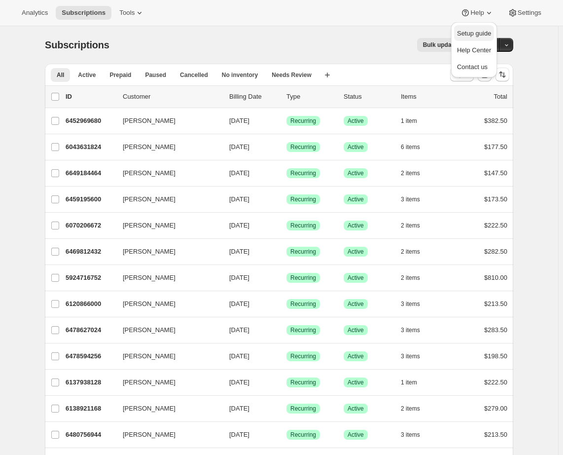
click at [481, 30] on span "Setup guide" at bounding box center [474, 33] width 34 height 7
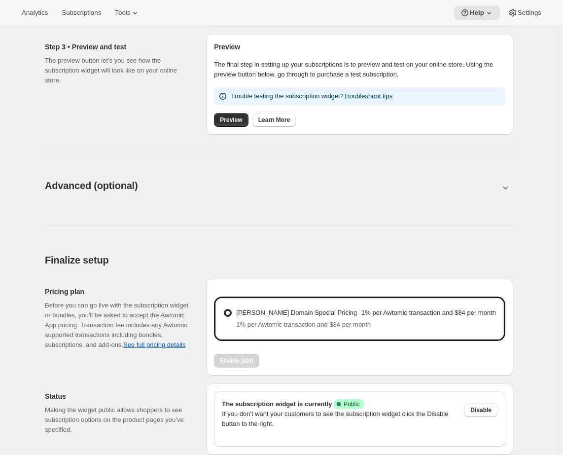
scroll to position [432, 0]
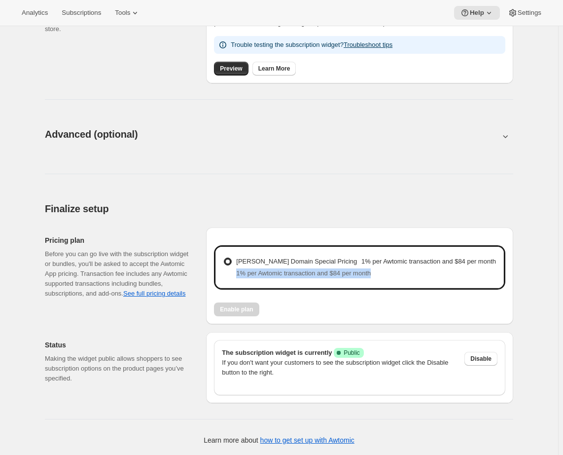
drag, startPoint x: 385, startPoint y: 273, endPoint x: 238, endPoint y: 276, distance: 147.5
click at [238, 276] on PricingHelpText "1% per Awtomic transaction and $84 per month" at bounding box center [366, 273] width 260 height 10
copy span "1% per Awtomic transaction and $84 per month"
